Goal: Transaction & Acquisition: Purchase product/service

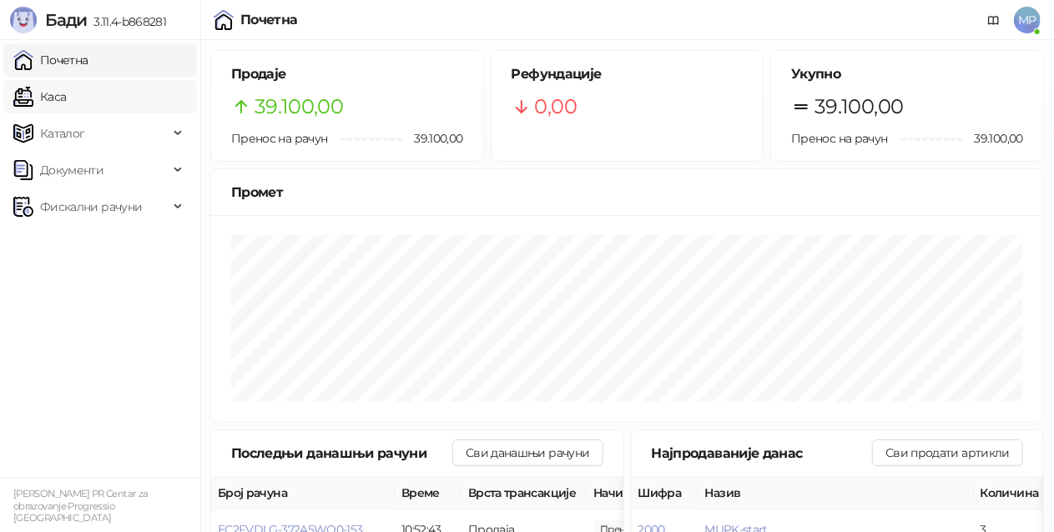
click at [66, 99] on link "Каса" at bounding box center [39, 96] width 53 height 33
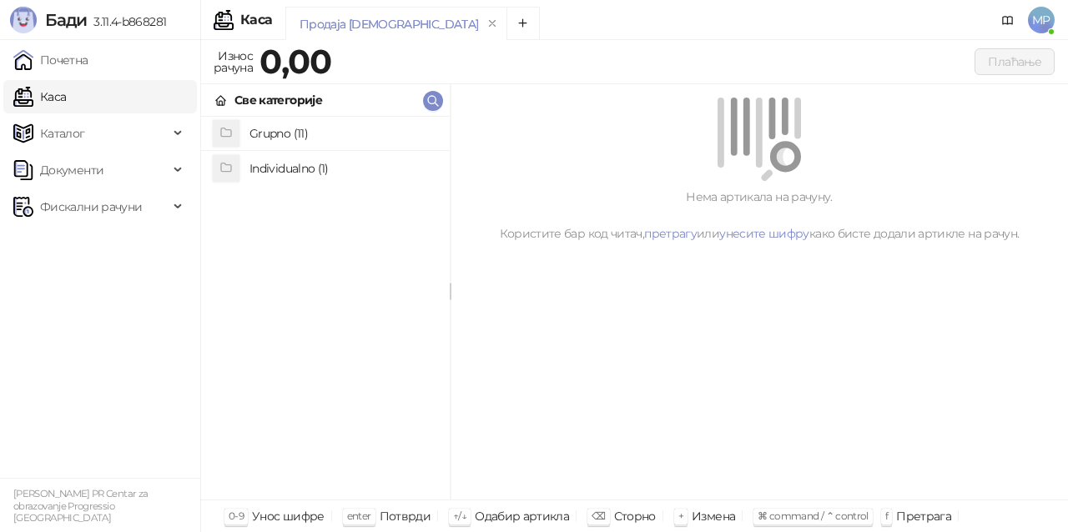
click at [272, 132] on h4 "Grupno (11)" at bounding box center [343, 133] width 187 height 27
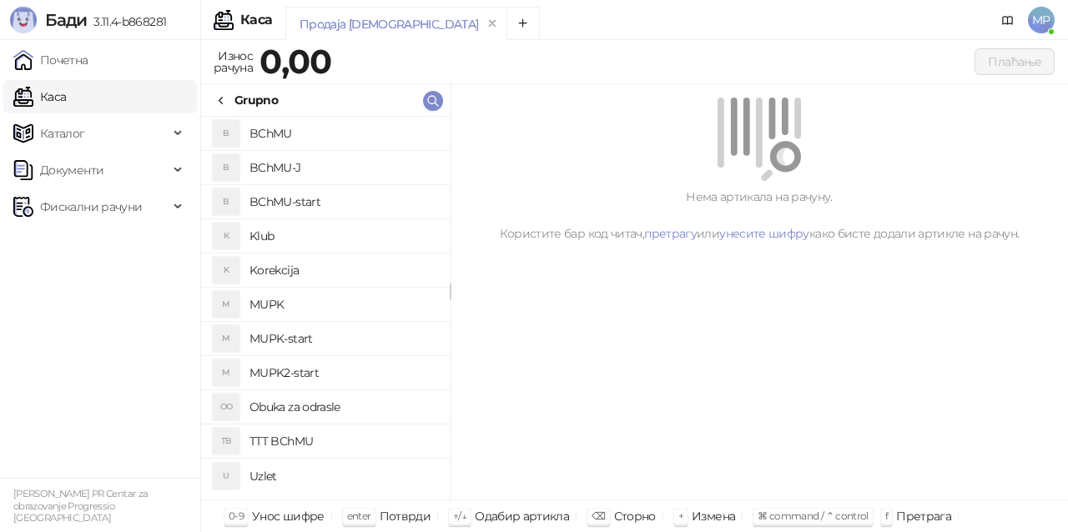
click at [300, 163] on h4 "BChMU-J" at bounding box center [343, 167] width 187 height 27
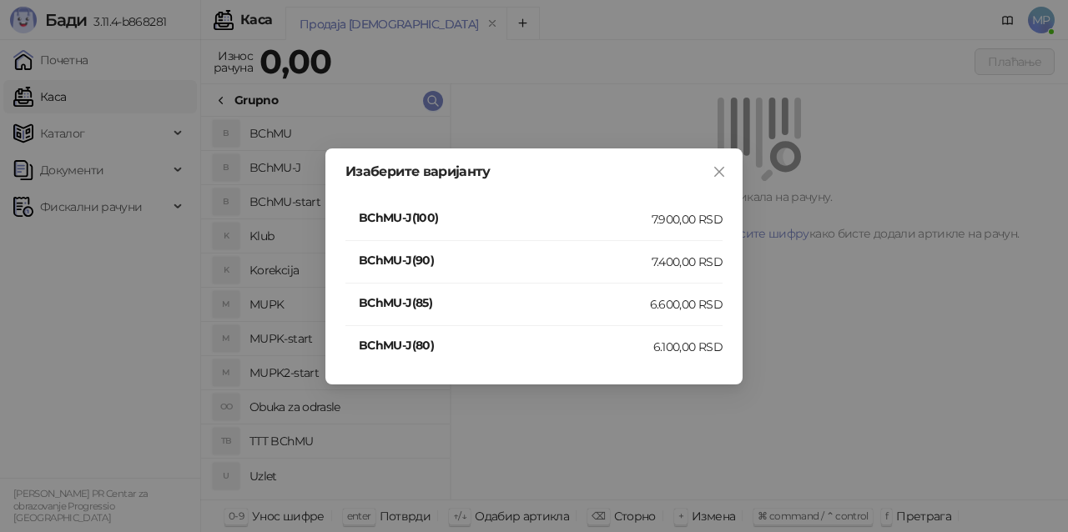
click at [697, 258] on div "7.400,00 RSD" at bounding box center [687, 262] width 71 height 18
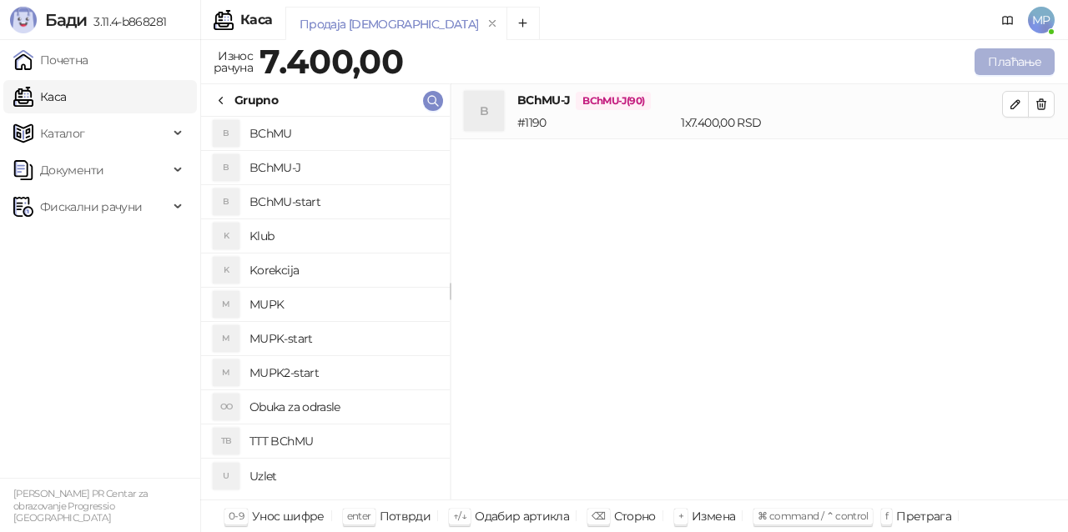
click at [1016, 50] on button "Плаћање" at bounding box center [1015, 61] width 80 height 27
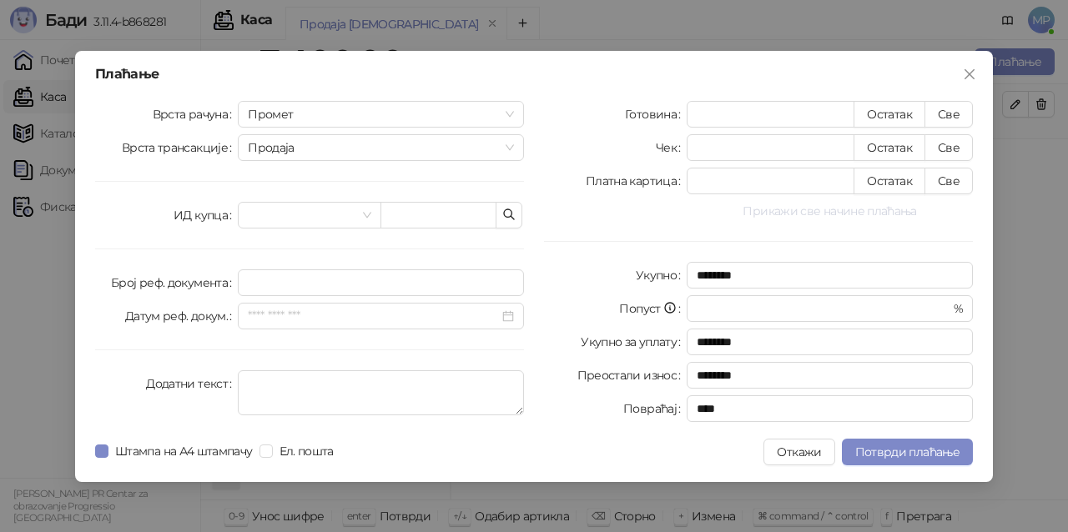
click at [884, 210] on button "Прикажи све начине плаћања" at bounding box center [830, 211] width 286 height 20
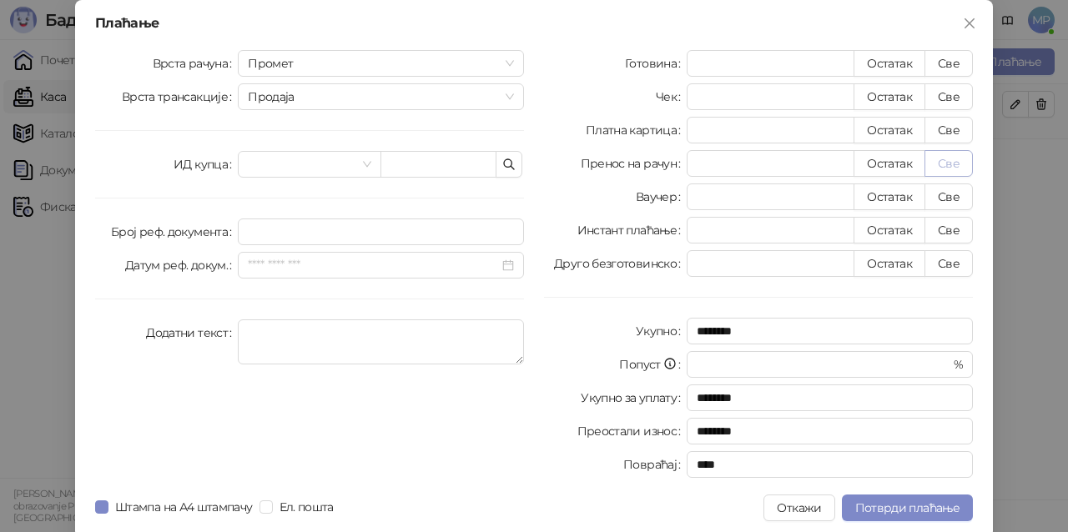
click at [946, 163] on button "Све" at bounding box center [949, 163] width 48 height 27
type input "****"
click at [935, 508] on span "Потврди плаћање" at bounding box center [907, 508] width 104 height 15
